Goal: Register for event/course

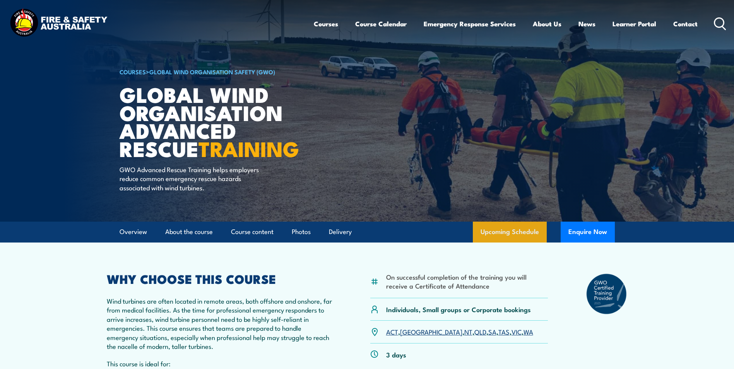
click at [517, 228] on link "Upcoming Schedule" at bounding box center [510, 232] width 74 height 21
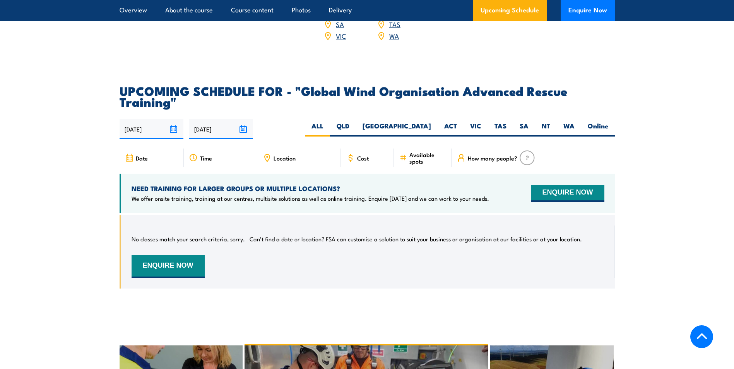
scroll to position [1447, 0]
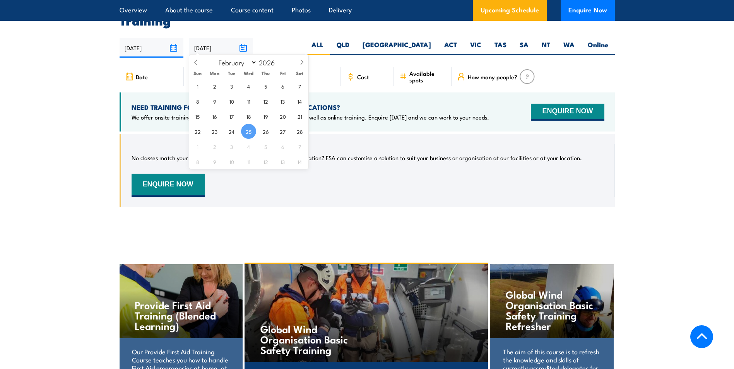
click at [206, 43] on input "25/02/2026" at bounding box center [221, 48] width 64 height 20
click at [195, 60] on icon at bounding box center [195, 62] width 5 height 5
select select "0"
click at [195, 60] on icon at bounding box center [195, 62] width 5 height 5
type input "2025"
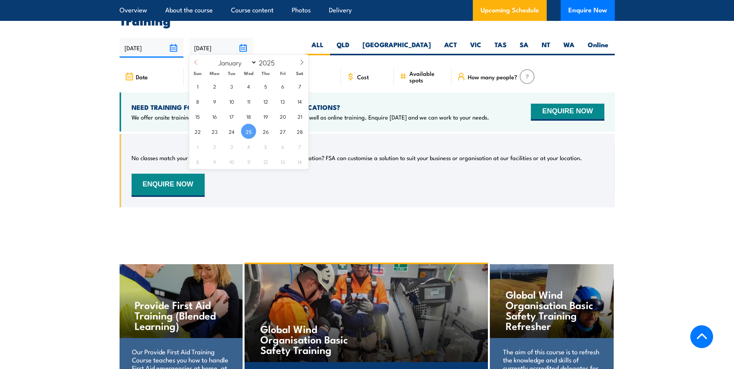
select select "11"
click at [247, 148] on span "31" at bounding box center [248, 146] width 15 height 15
type input "31/12/2025"
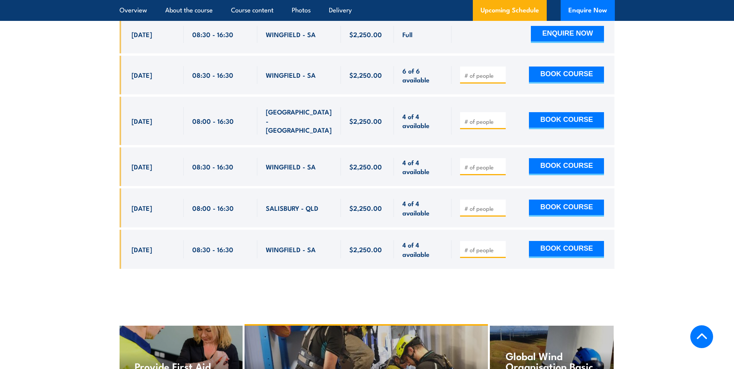
scroll to position [1382, 0]
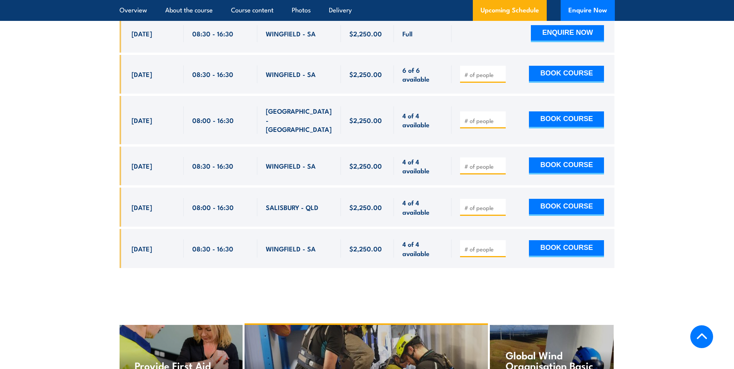
click at [483, 162] on input "number" at bounding box center [483, 166] width 39 height 8
type input "1"
click at [499, 162] on input "1" at bounding box center [483, 166] width 39 height 8
click at [560, 157] on button "BOOK COURSE" at bounding box center [566, 165] width 75 height 17
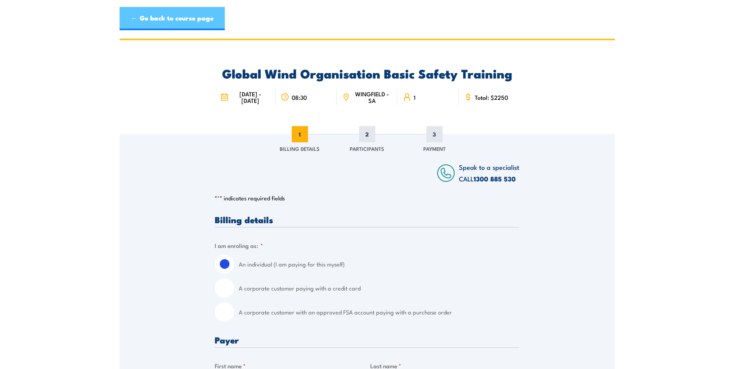
click at [141, 17] on link "← Go back to course page" at bounding box center [172, 18] width 105 height 23
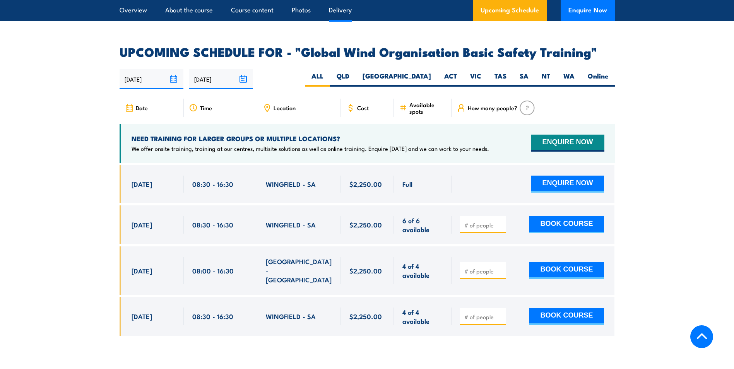
scroll to position [1244, 0]
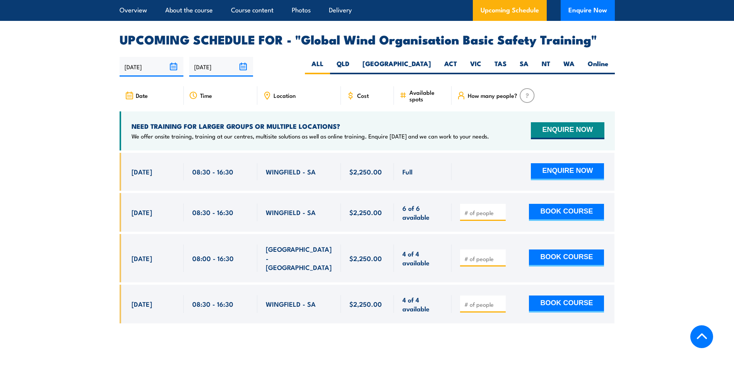
click at [206, 57] on input "25/02/2026" at bounding box center [221, 67] width 64 height 20
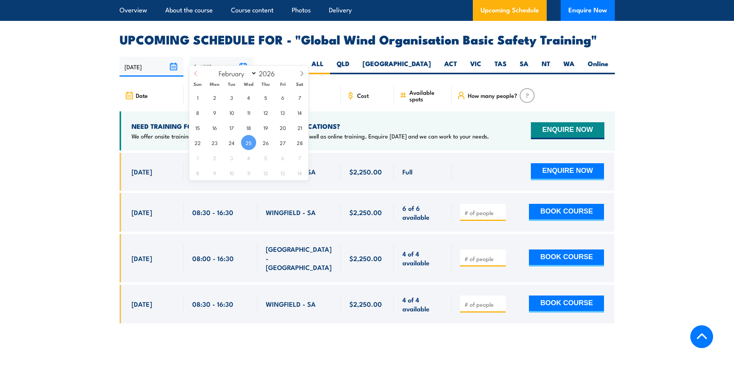
click at [199, 68] on span at bounding box center [195, 76] width 13 height 21
select select "0"
click at [199, 68] on span at bounding box center [195, 76] width 13 height 21
type input "2025"
select select "11"
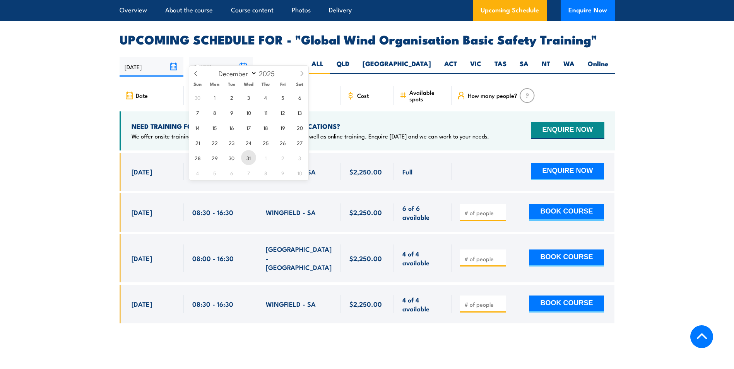
click at [246, 155] on span "31" at bounding box center [248, 157] width 15 height 15
type input "[DATE]"
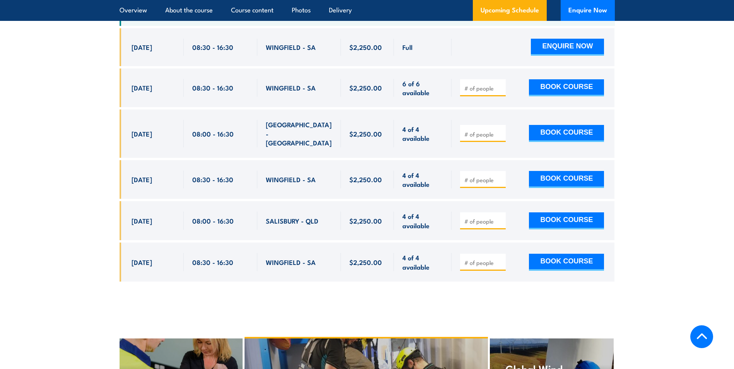
scroll to position [1382, 0]
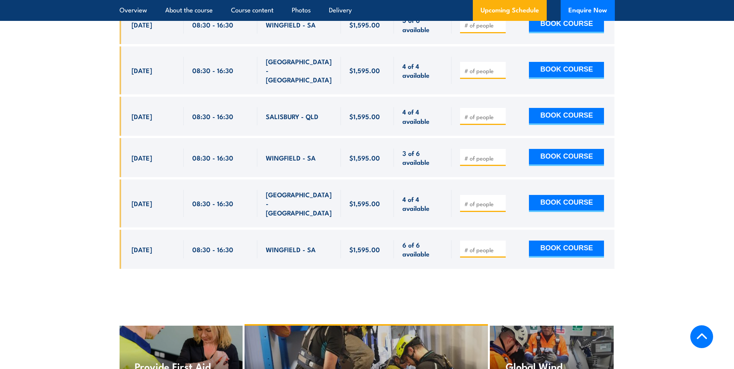
scroll to position [1391, 0]
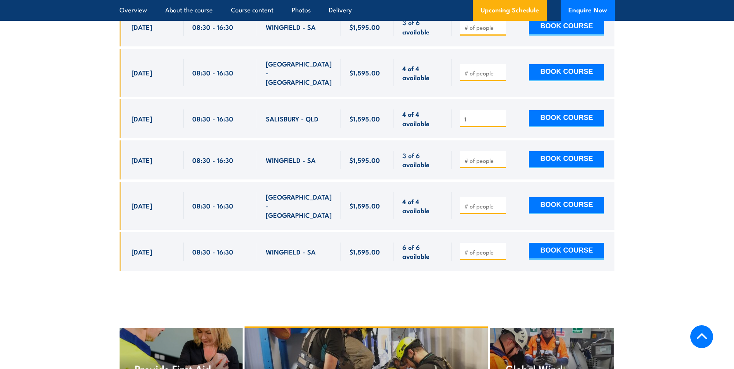
type input "1"
click at [500, 115] on input "1" at bounding box center [483, 119] width 39 height 8
click at [540, 113] on button "BOOK COURSE" at bounding box center [566, 118] width 75 height 17
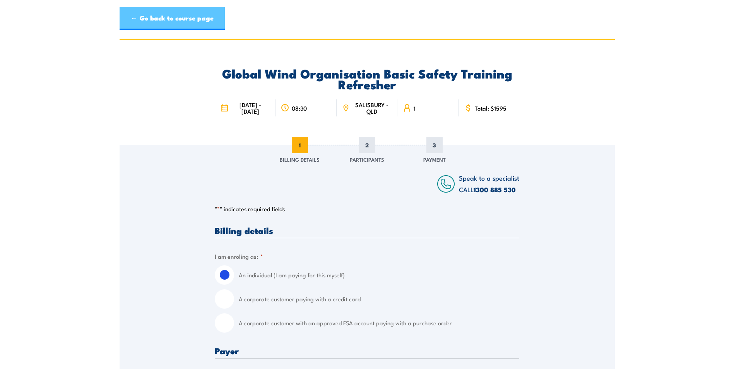
click at [170, 21] on link "← Go back to course page" at bounding box center [172, 18] width 105 height 23
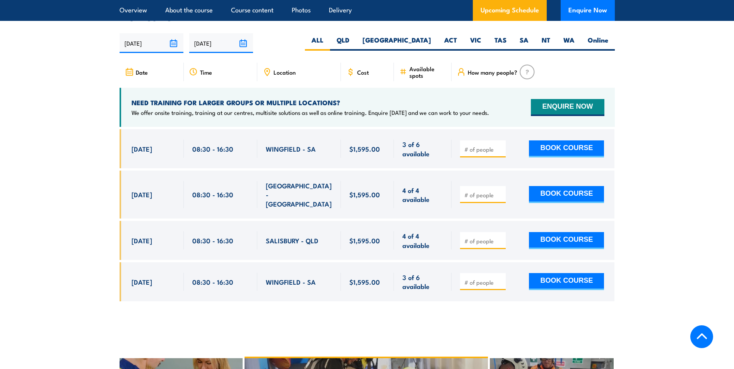
scroll to position [1275, 0]
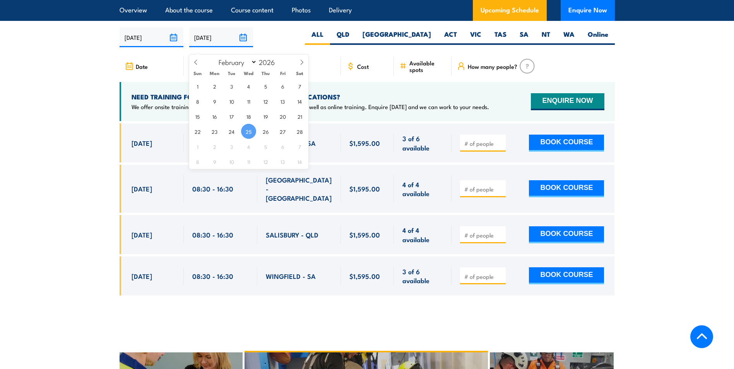
click at [209, 44] on input "25/02/2026" at bounding box center [221, 37] width 64 height 20
click at [197, 63] on icon at bounding box center [195, 62] width 5 height 5
select select "0"
click at [197, 63] on icon at bounding box center [195, 62] width 5 height 5
type input "2025"
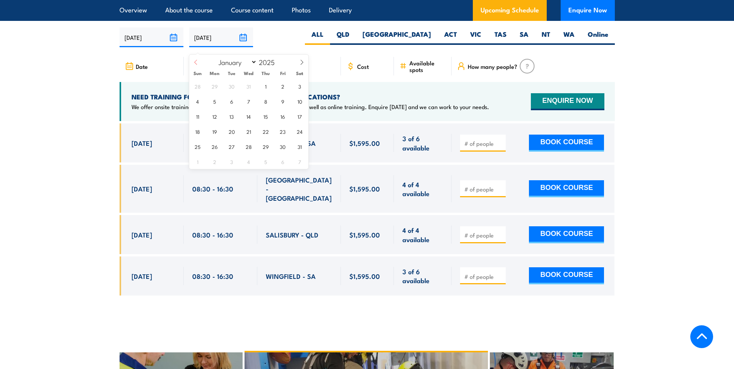
select select "11"
click at [244, 148] on span "31" at bounding box center [248, 146] width 15 height 15
type input "[DATE]"
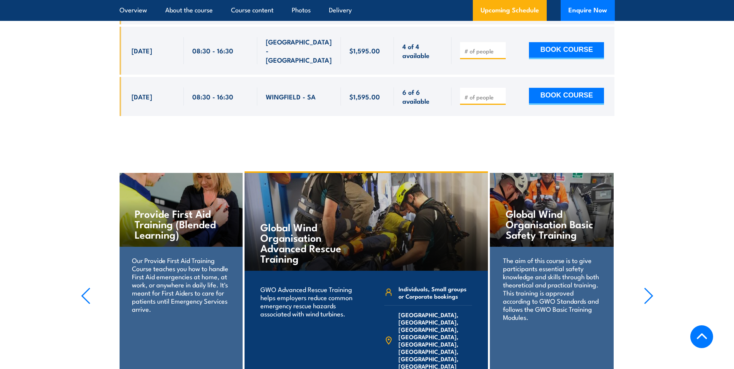
scroll to position [1546, 0]
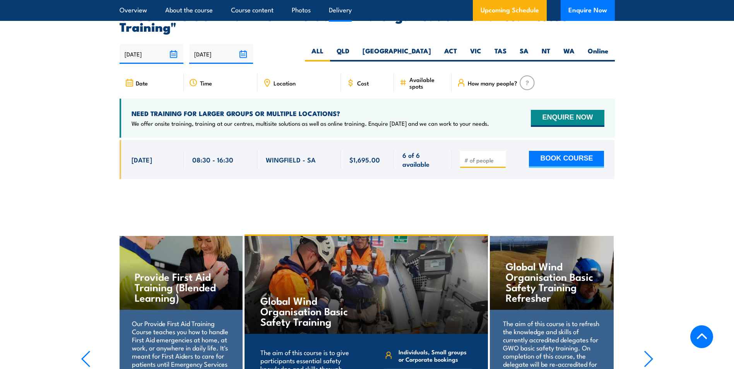
scroll to position [1447, 0]
